Goal: Information Seeking & Learning: Learn about a topic

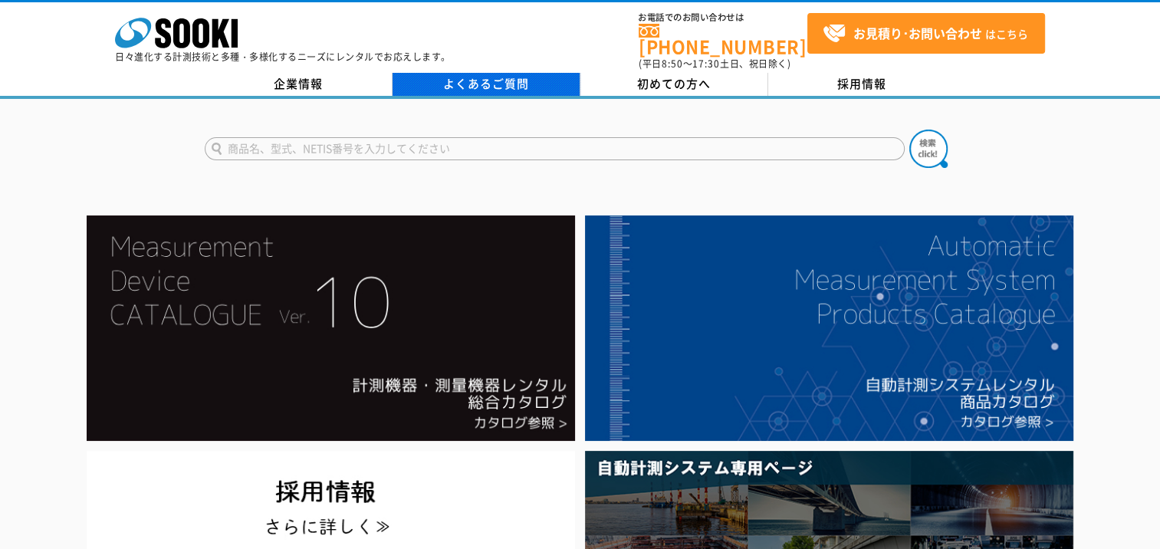
click at [483, 73] on link "よくあるご質問" at bounding box center [487, 84] width 188 height 23
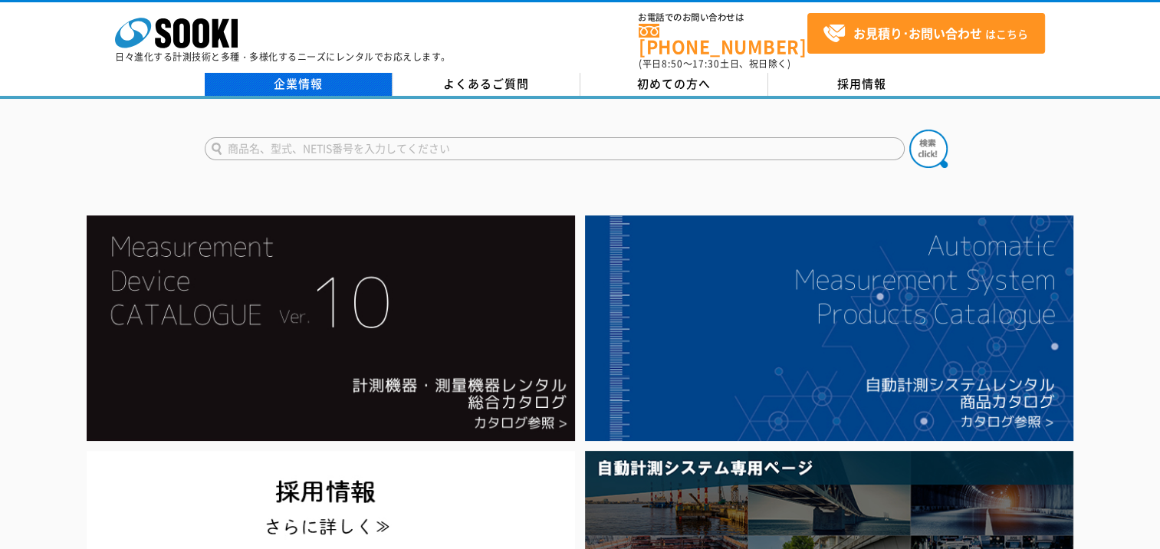
click at [282, 73] on link "企業情報" at bounding box center [299, 84] width 188 height 23
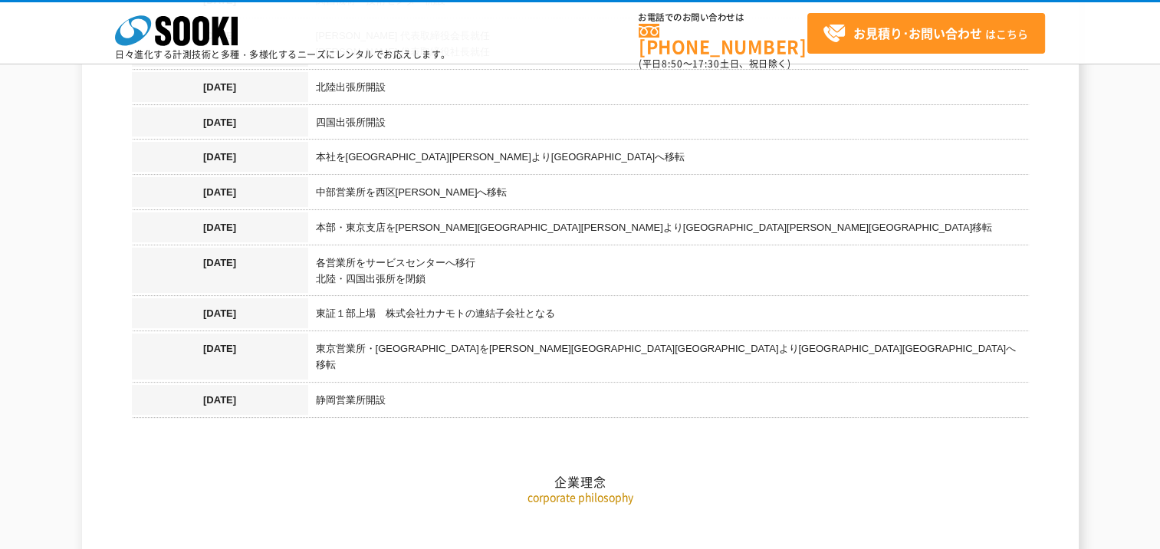
scroll to position [1840, 0]
